Goal: Information Seeking & Learning: Understand process/instructions

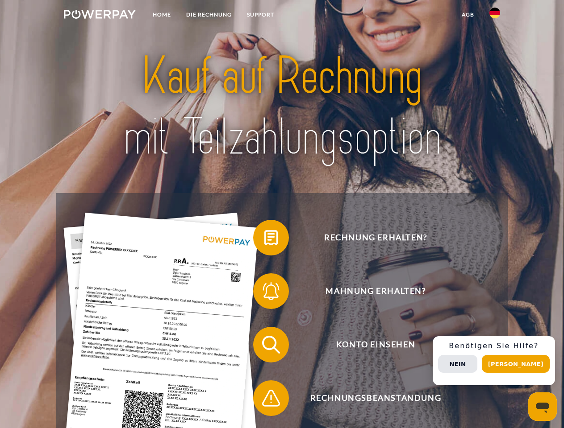
click at [100, 16] on img at bounding box center [100, 14] width 72 height 9
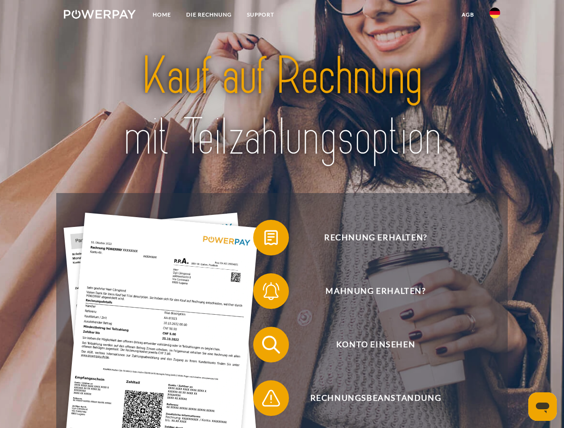
click at [494, 16] on img at bounding box center [494, 13] width 11 height 11
click at [467, 15] on link "agb" at bounding box center [468, 15] width 28 height 16
click at [264, 240] on span at bounding box center [257, 238] width 45 height 45
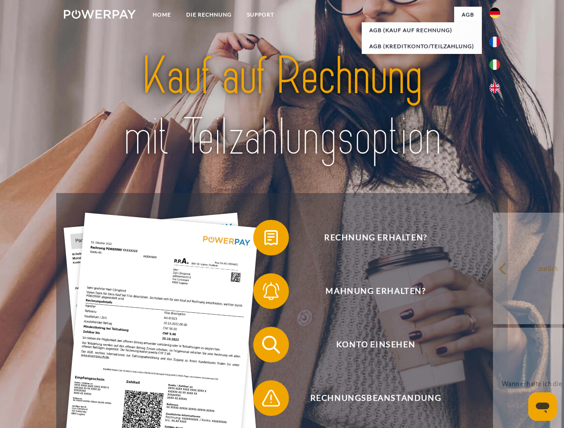
click at [264, 293] on span at bounding box center [257, 291] width 45 height 45
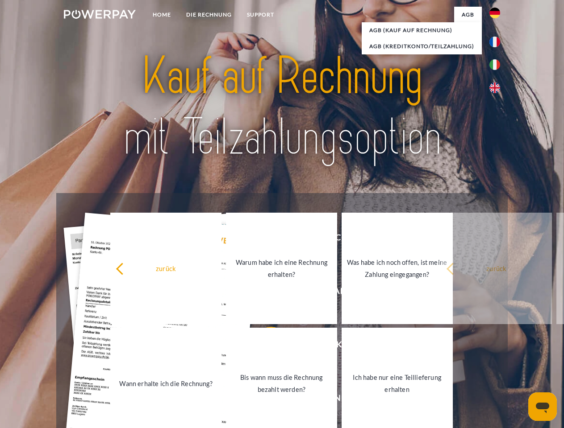
click at [264, 347] on link "Bis wann muss die Rechnung bezahlt werden?" at bounding box center [281, 384] width 111 height 112
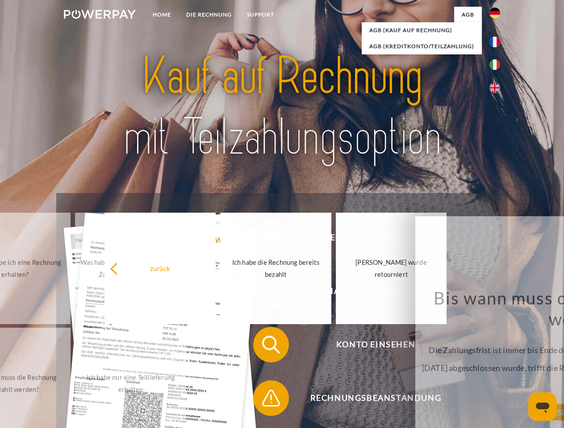
click at [264, 400] on span at bounding box center [257, 398] width 45 height 45
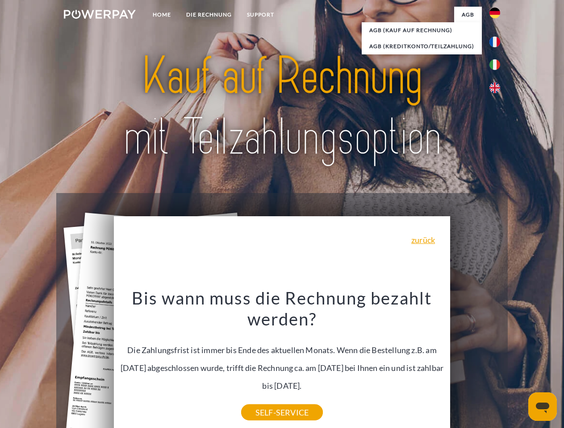
click at [497, 361] on div "Rechnung erhalten? Mahnung erhalten? Konto einsehen" at bounding box center [281, 371] width 451 height 357
click at [475, 363] on span "Konto einsehen" at bounding box center [375, 345] width 219 height 36
click at [519, 364] on header "Home DIE RECHNUNG SUPPORT" at bounding box center [282, 308] width 564 height 616
